Goal: Information Seeking & Learning: Learn about a topic

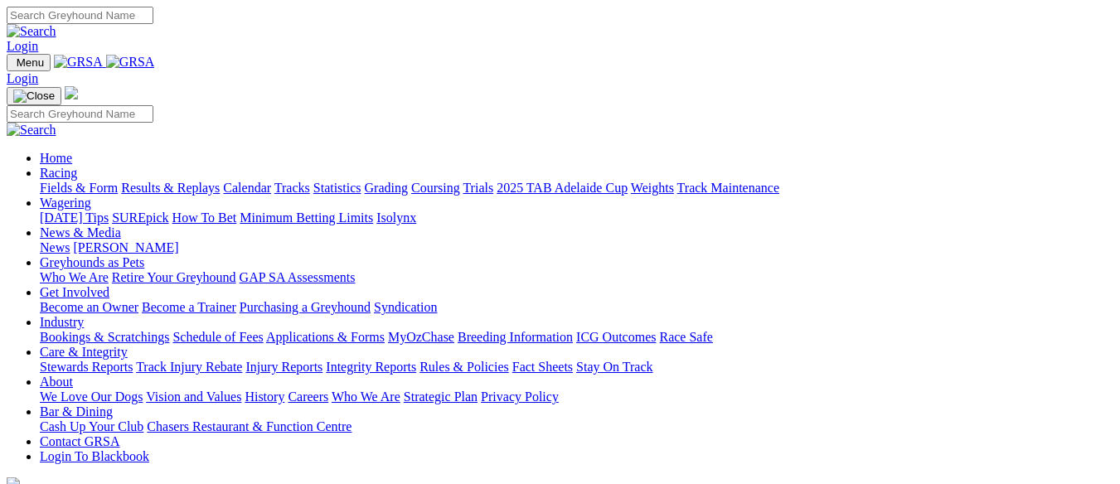
scroll to position [1326, 0]
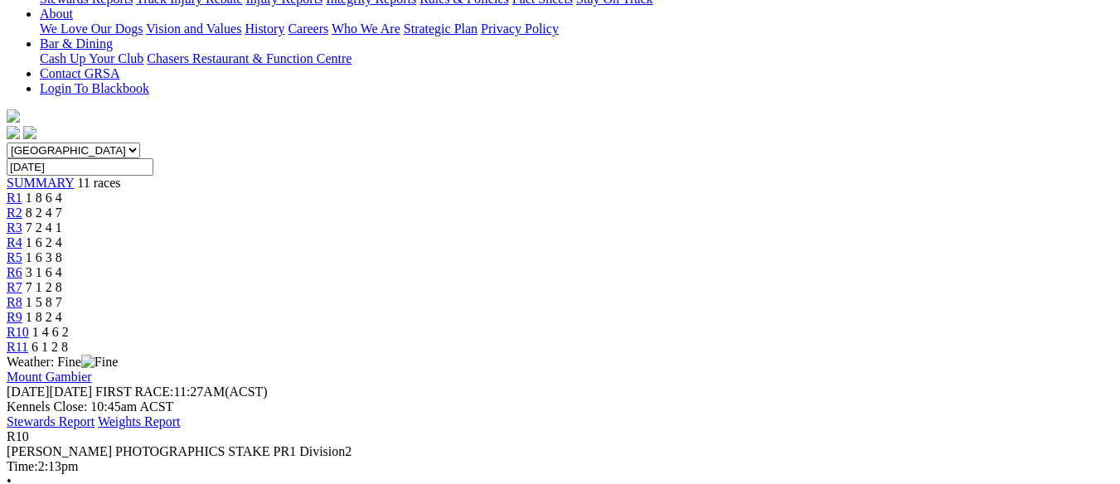
scroll to position [414, 0]
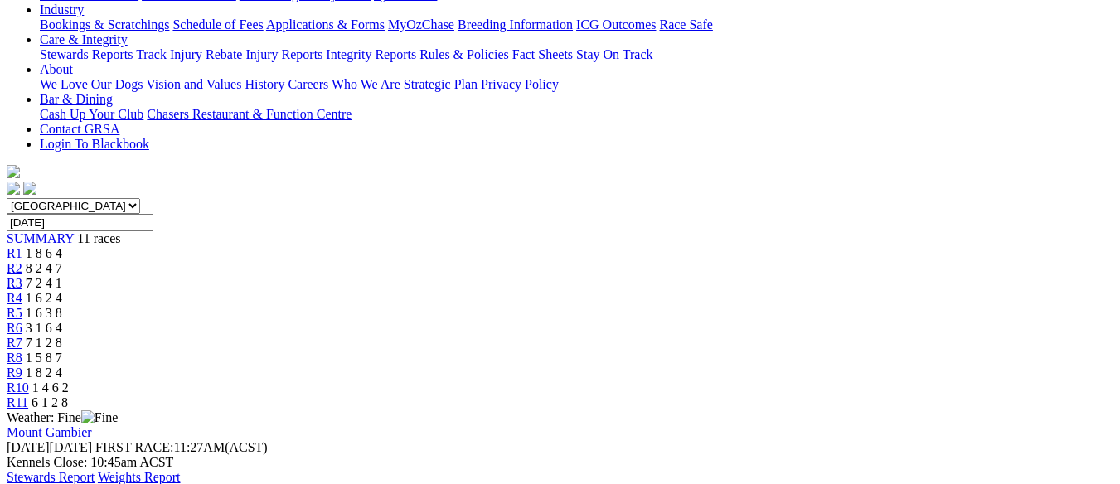
scroll to position [0, 0]
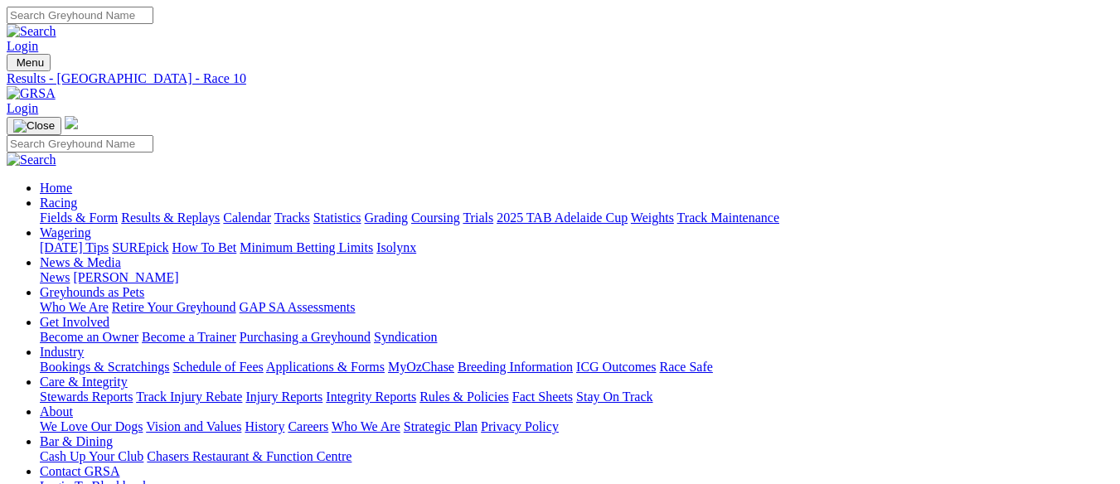
type input "[DATE]"
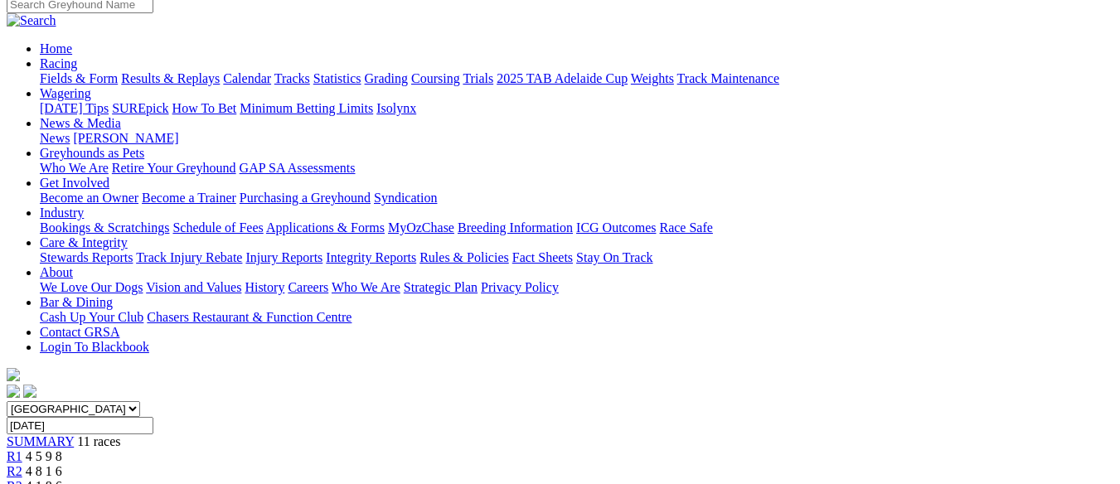
scroll to position [249, 0]
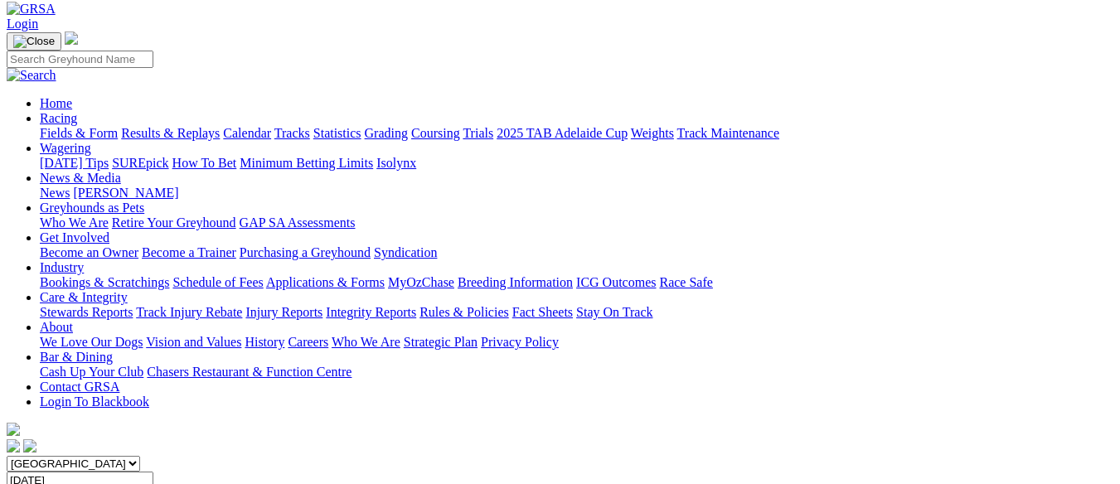
scroll to position [83, 0]
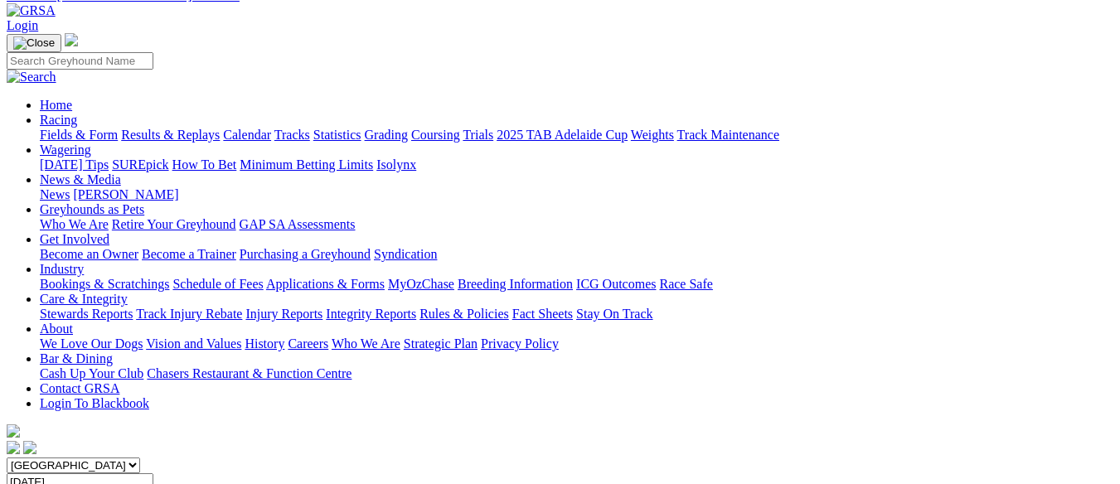
click at [153, 473] on input "Sunday, 17 Aug 2025" at bounding box center [80, 481] width 147 height 17
type input "[DATE]"
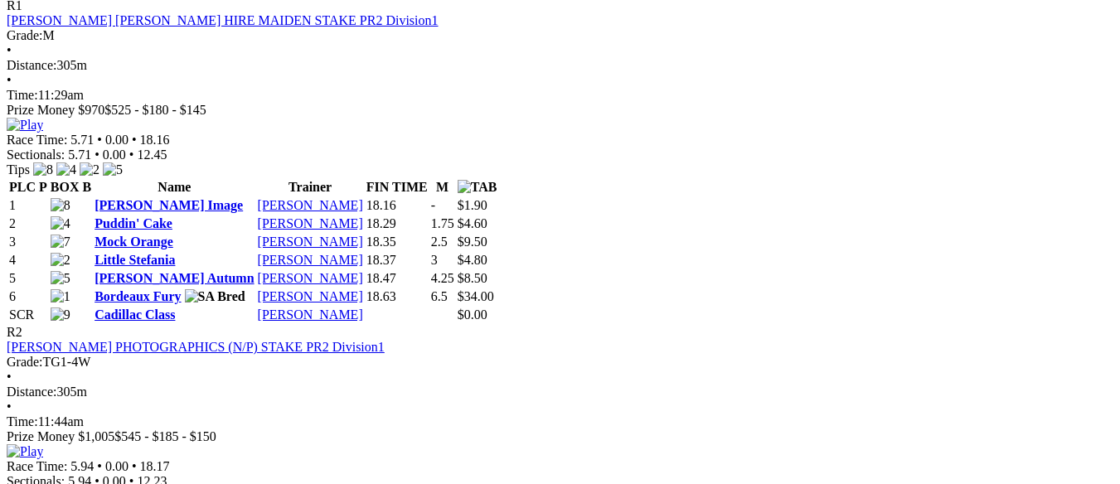
scroll to position [746, 0]
